Goal: Information Seeking & Learning: Learn about a topic

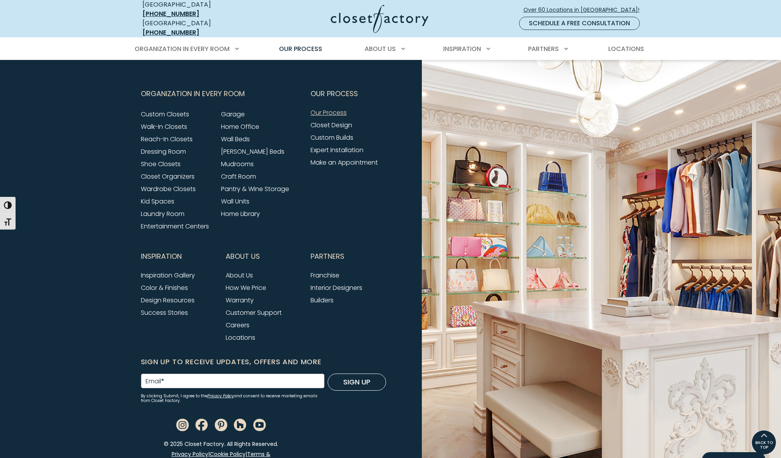
scroll to position [1877, 0]
click at [341, 121] on link "Closet Design" at bounding box center [332, 125] width 42 height 9
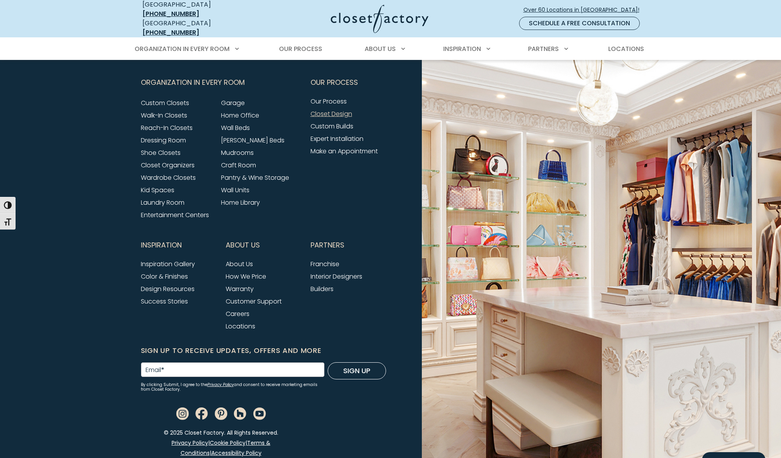
scroll to position [1213, 0]
click at [163, 285] on link "Design Resources" at bounding box center [168, 289] width 54 height 9
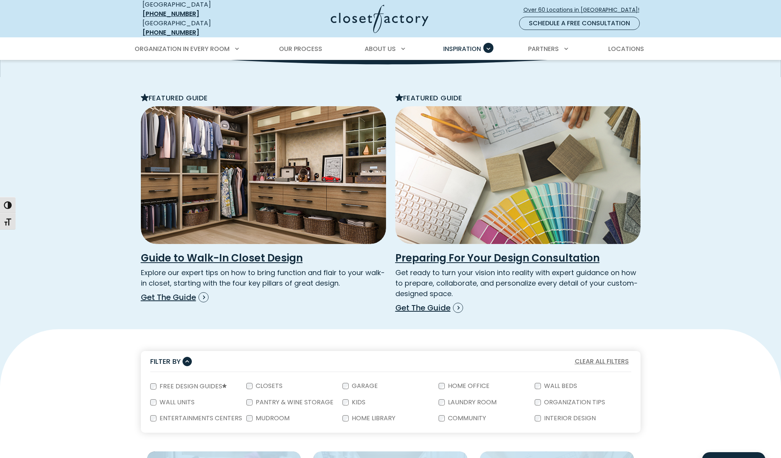
scroll to position [139, 0]
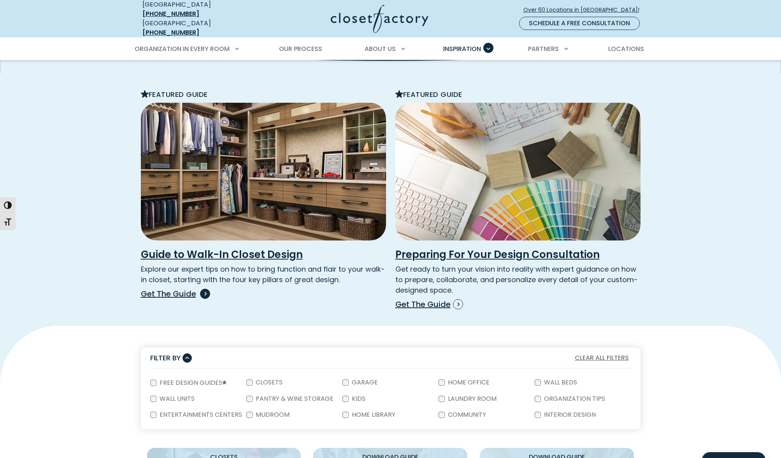
click at [190, 289] on p "Get The Guide" at bounding box center [263, 294] width 245 height 12
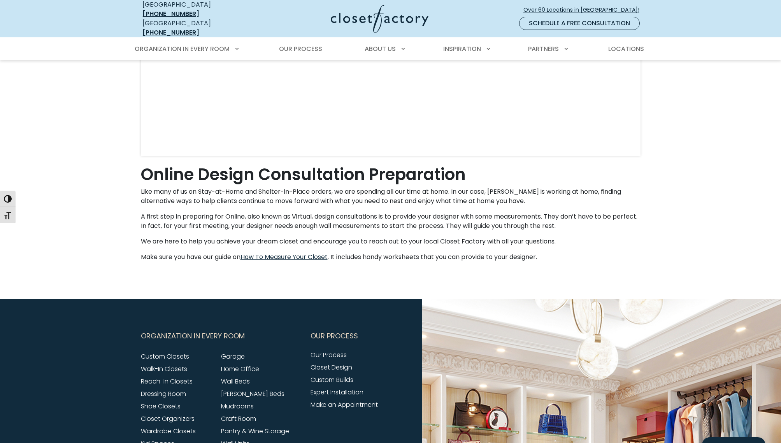
scroll to position [268, 0]
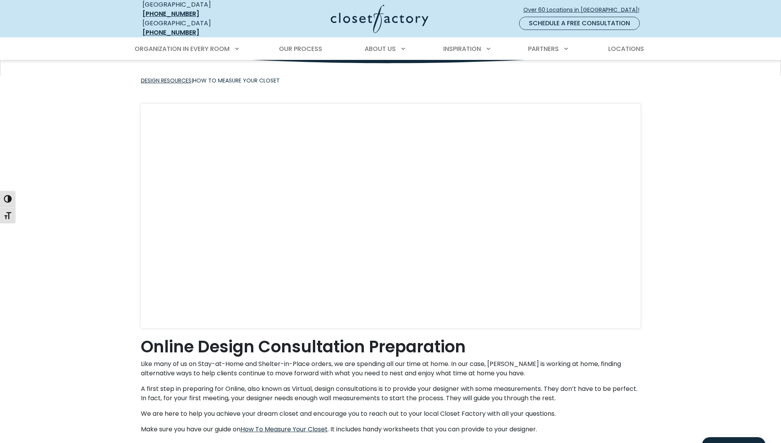
scroll to position [72, 0]
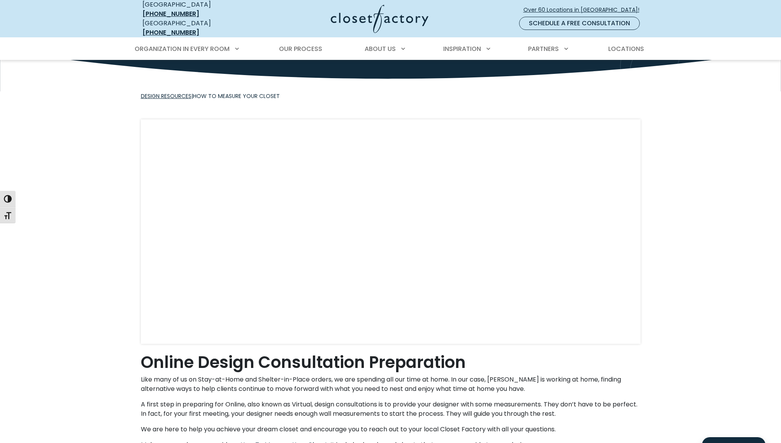
click at [110, 325] on div "How To Measure Your Closet Design Resources | How To Measure Your Closet Online…" at bounding box center [390, 237] width 781 height 499
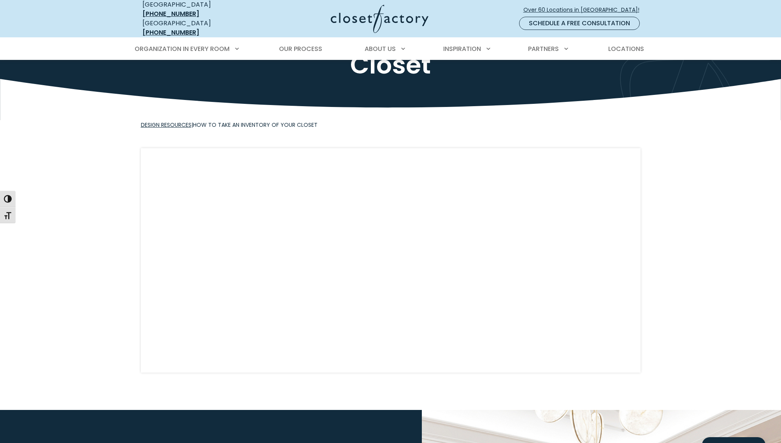
scroll to position [64, 0]
